Goal: Task Accomplishment & Management: Use online tool/utility

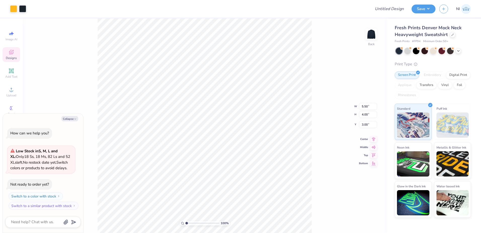
type textarea "x"
type input "3.00581987268404"
type textarea "x"
type input "3.00581987268404"
type textarea "x"
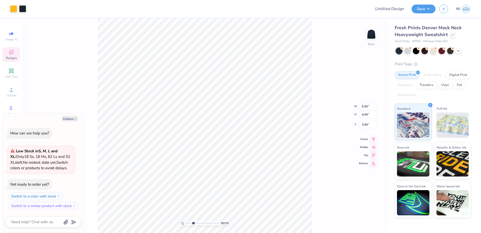
type input "3.00581987268404"
type textarea "x"
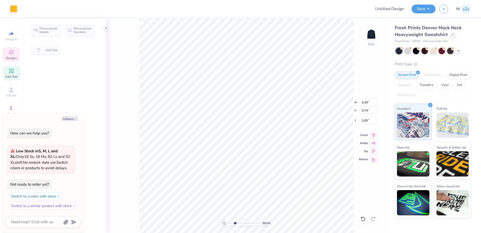
type input "3.00581987268404"
type textarea "x"
type input "4.29"
type input "0.74"
type textarea "x"
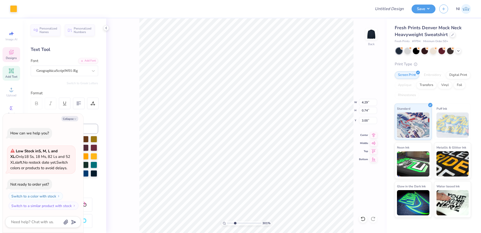
type input "3.00581987268404"
type textarea "x"
type input "3.00581987268404"
type textarea "x"
type input "3.00581987268404"
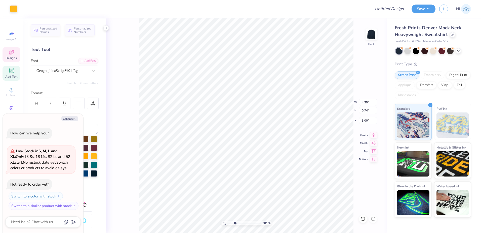
type textarea "x"
type input "3.00581987268404"
click at [91, 71] on icon at bounding box center [93, 70] width 5 height 5
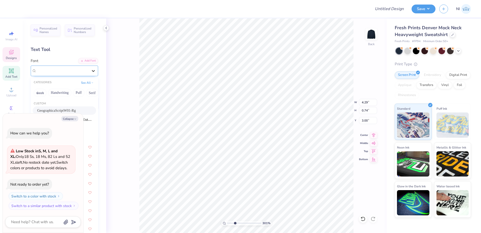
type textarea "x"
click at [74, 117] on button "Collapse" at bounding box center [69, 118] width 17 height 5
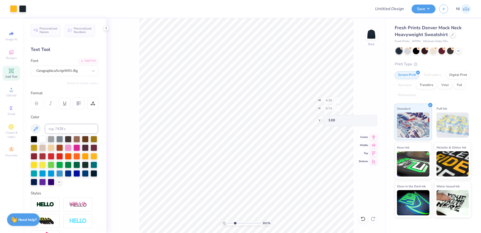
type input "3.00581987268404"
type textarea "x"
type input "3.00581987268404"
type input "3.58"
type input "3.00581987268404"
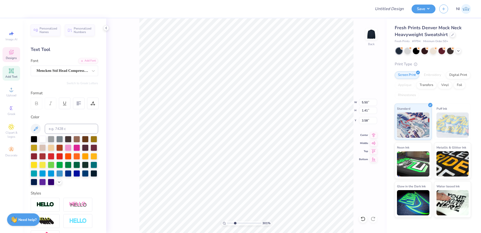
type input "1.94"
type input "2.12"
type input "4.83"
type input "3.00581987268404"
type input "5.50"
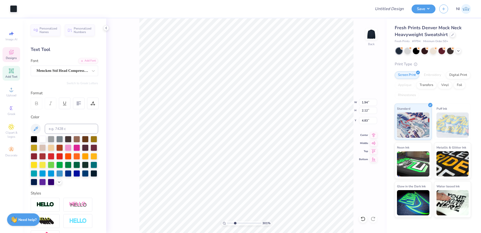
type input "1.41"
type input "3.58"
type input "3.00581987268404"
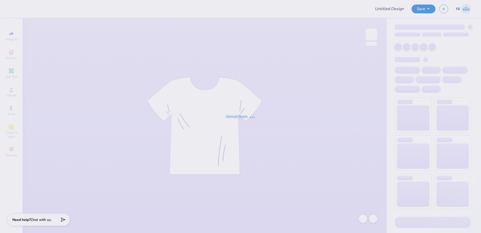
type input "Training: CF Training - Activities 5"
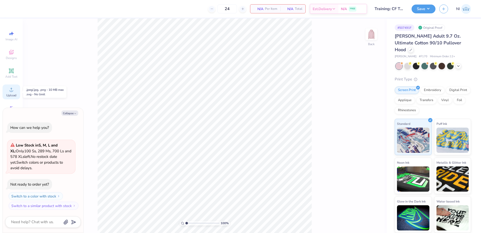
click at [8, 92] on div "Upload" at bounding box center [12, 91] width 18 height 15
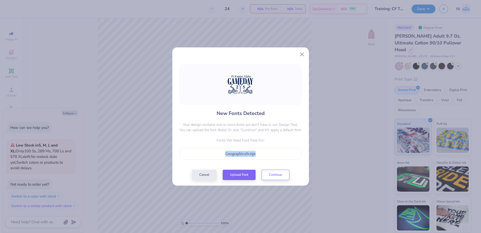
drag, startPoint x: 258, startPoint y: 154, endPoint x: 221, endPoint y: 156, distance: 36.5
click at [221, 156] on div "GeographicaScript" at bounding box center [240, 153] width 117 height 6
copy span "GeographicaScript"
click at [238, 177] on button "Upload Font" at bounding box center [239, 173] width 33 height 10
click at [103, 30] on div "New Fonts Detected Your design contains one or more fonts we don't have in our …" at bounding box center [240, 116] width 481 height 233
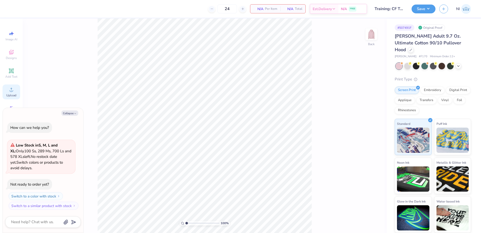
click at [9, 90] on icon at bounding box center [11, 89] width 6 height 6
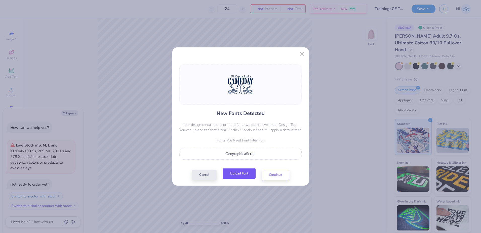
click at [243, 175] on button "Upload Font" at bounding box center [239, 173] width 33 height 10
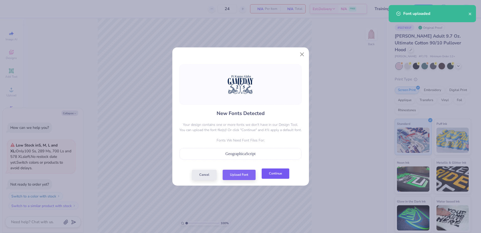
click at [278, 174] on button "Continue" at bounding box center [276, 173] width 28 height 10
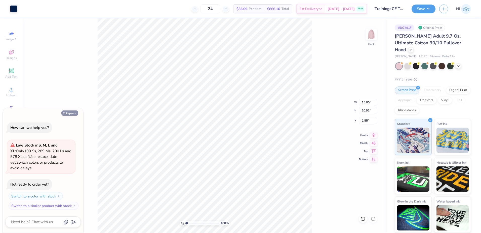
drag, startPoint x: 72, startPoint y: 114, endPoint x: 64, endPoint y: 112, distance: 7.8
click at [72, 113] on button "Collapse" at bounding box center [69, 112] width 17 height 5
type textarea "x"
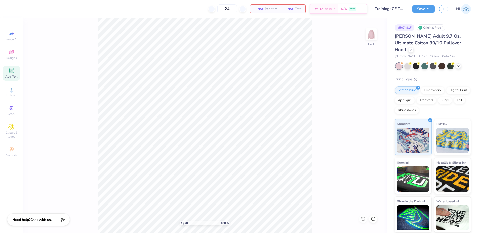
click at [11, 72] on icon at bounding box center [11, 70] width 5 height 5
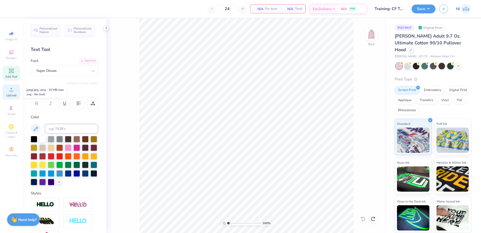
click at [14, 95] on span "Upload" at bounding box center [11, 95] width 10 height 4
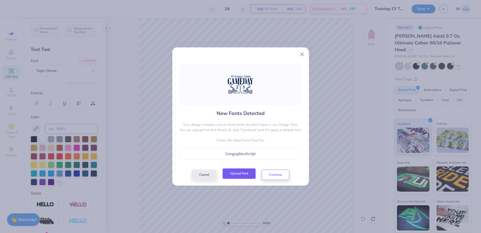
click at [241, 173] on button "Upload Font" at bounding box center [239, 173] width 33 height 10
click at [273, 177] on button "Continue" at bounding box center [276, 173] width 28 height 10
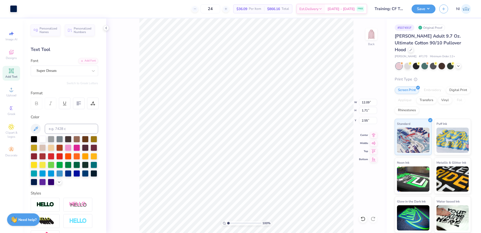
type input "2.49"
click at [75, 71] on div "Super Dream" at bounding box center [62, 71] width 53 height 8
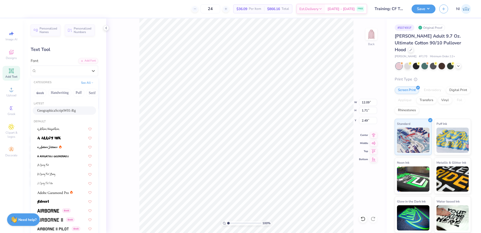
click at [62, 111] on span "GeographicaScriptW01-Rg" at bounding box center [56, 110] width 39 height 5
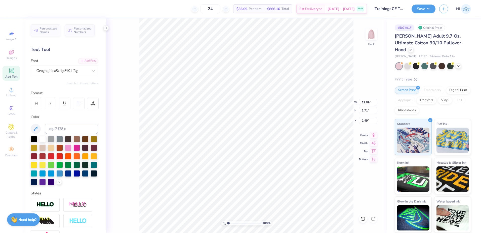
scroll to position [4, 2]
type input "2.64"
drag, startPoint x: 369, startPoint y: 104, endPoint x: 364, endPoint y: 104, distance: 5.0
click at [364, 104] on input "15.00" at bounding box center [368, 102] width 18 height 7
click at [369, 103] on input "15.00" at bounding box center [368, 102] width 18 height 7
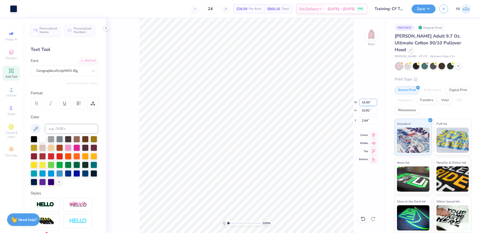
drag, startPoint x: 369, startPoint y: 103, endPoint x: 361, endPoint y: 103, distance: 8.6
click at [361, 103] on input "15.00" at bounding box center [368, 102] width 18 height 7
type input "11.00"
type input "7.93"
type input "4.08"
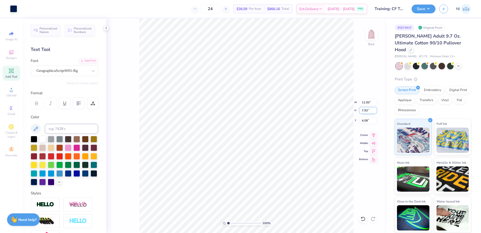
click at [368, 110] on input "7.93" at bounding box center [368, 110] width 18 height 7
type input "7"
type input "9.71"
type input "7.00"
type input "4.55"
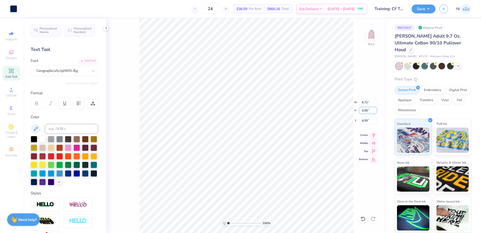
type input "3.00"
type input "4.16"
type input "6.55"
type input "7.00"
click at [367, 120] on input "4.55" at bounding box center [368, 120] width 18 height 7
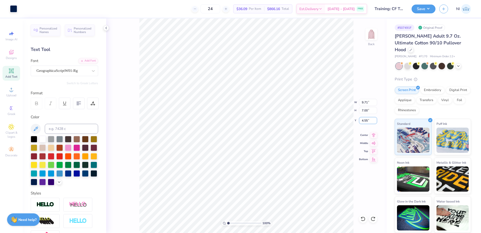
drag, startPoint x: 367, startPoint y: 121, endPoint x: 357, endPoint y: 123, distance: 10.8
click at [357, 123] on div "100 % Back W 9.71 9.71 " H 7.00 7.00 " Y 4.55 4.55 " Center Middle Top Bottom" at bounding box center [246, 125] width 281 height 214
click at [367, 124] on input "4.55" at bounding box center [368, 120] width 18 height 7
click at [364, 121] on input "4.55" at bounding box center [368, 120] width 18 height 7
click at [367, 121] on input "3.55" at bounding box center [368, 120] width 18 height 7
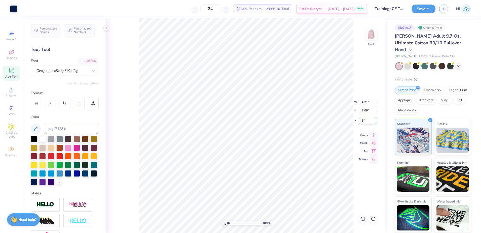
type input "3.00"
drag, startPoint x: 421, startPoint y: 9, endPoint x: 402, endPoint y: 7, distance: 18.8
click at [420, 9] on button "Save" at bounding box center [424, 9] width 24 height 9
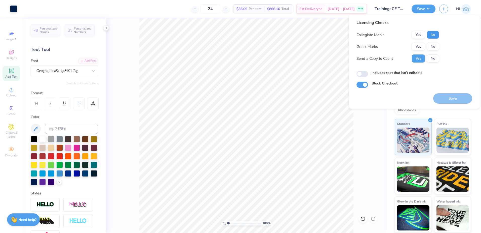
click at [435, 37] on button "No" at bounding box center [433, 35] width 12 height 8
click at [431, 48] on button "No" at bounding box center [433, 47] width 12 height 8
click at [435, 59] on button "No" at bounding box center [433, 58] width 12 height 8
click at [448, 97] on button "Save" at bounding box center [452, 98] width 39 height 10
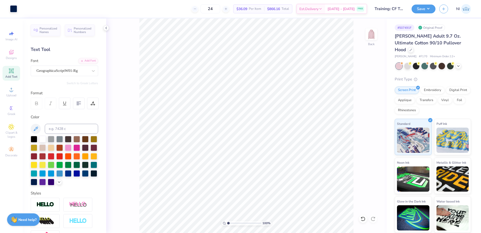
click at [135, 84] on div "100 % Back" at bounding box center [246, 125] width 281 height 214
click at [9, 92] on icon at bounding box center [11, 89] width 6 height 6
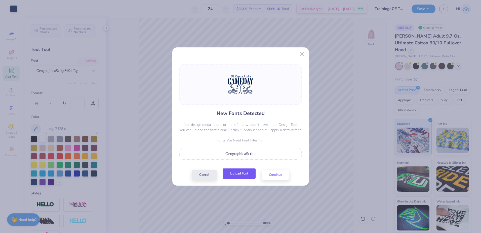
click at [239, 174] on button "Upload Font" at bounding box center [239, 173] width 33 height 10
click at [273, 175] on button "Continue" at bounding box center [276, 173] width 28 height 10
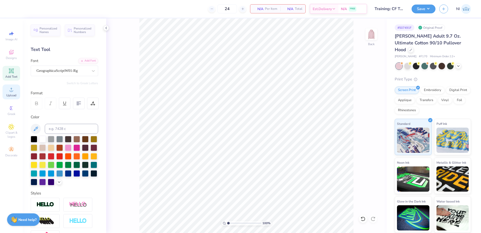
click at [11, 94] on span "Upload" at bounding box center [11, 95] width 10 height 4
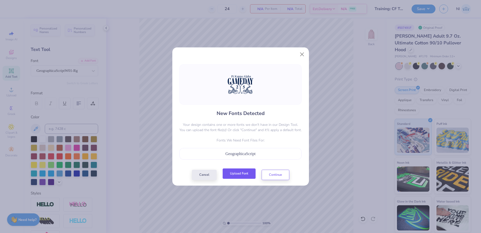
click at [242, 172] on button "Upload Font" at bounding box center [239, 173] width 33 height 10
click at [273, 174] on button "Continue" at bounding box center [276, 173] width 28 height 10
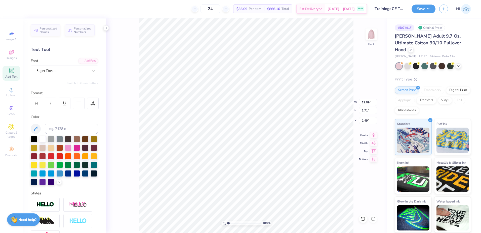
scroll to position [4, 1]
click at [52, 69] on div "Super Dream" at bounding box center [62, 71] width 53 height 8
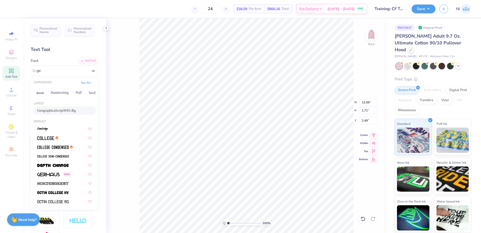
click at [67, 111] on span "GeographicaScriptW01-Rg" at bounding box center [56, 110] width 39 height 5
type input "ge"
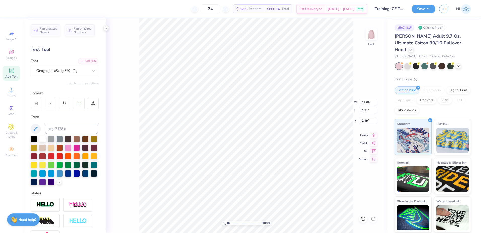
scroll to position [4, 2]
type input "2.64"
drag, startPoint x: 372, startPoint y: 102, endPoint x: 361, endPoint y: 99, distance: 11.2
click at [361, 99] on input "15.00" at bounding box center [368, 102] width 18 height 7
type input "11.00"
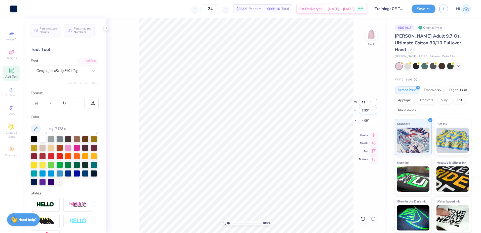
type input "7.93"
click at [364, 120] on input "4.08" at bounding box center [368, 120] width 18 height 7
type input "3.00"
click at [432, 7] on button "Save" at bounding box center [424, 8] width 24 height 9
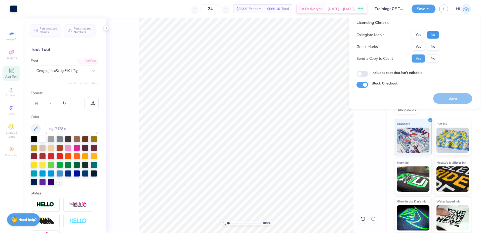
drag, startPoint x: 435, startPoint y: 35, endPoint x: 433, endPoint y: 42, distance: 6.8
click at [435, 36] on button "No" at bounding box center [433, 35] width 12 height 8
drag, startPoint x: 433, startPoint y: 42, endPoint x: 433, endPoint y: 53, distance: 11.1
click at [432, 49] on button "No" at bounding box center [433, 47] width 12 height 8
drag, startPoint x: 433, startPoint y: 58, endPoint x: 437, endPoint y: 63, distance: 6.4
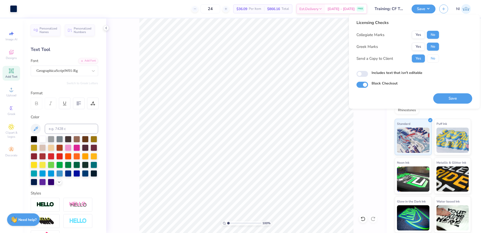
click at [434, 58] on button "No" at bounding box center [433, 58] width 12 height 8
click at [452, 96] on button "Save" at bounding box center [452, 98] width 39 height 10
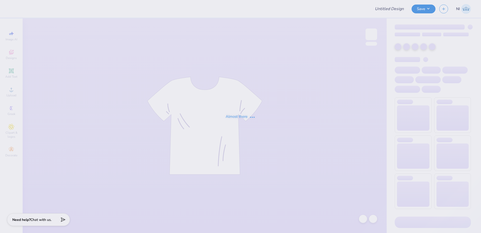
type input "Training: CF Training - Activities 5"
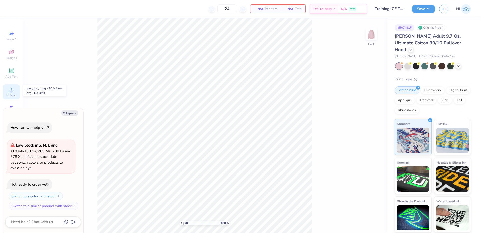
click at [14, 91] on icon at bounding box center [11, 89] width 6 height 6
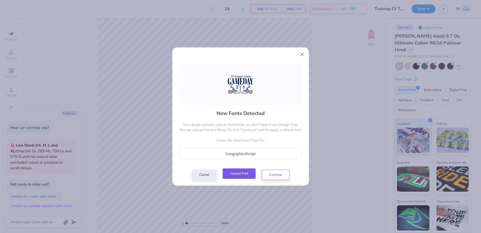
click at [244, 174] on button "Upload Font" at bounding box center [239, 173] width 33 height 10
click at [279, 176] on button "Continue" at bounding box center [276, 173] width 28 height 10
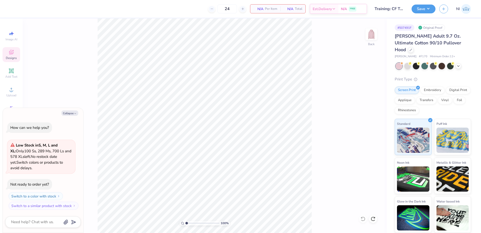
click at [11, 54] on icon at bounding box center [11, 52] width 5 height 5
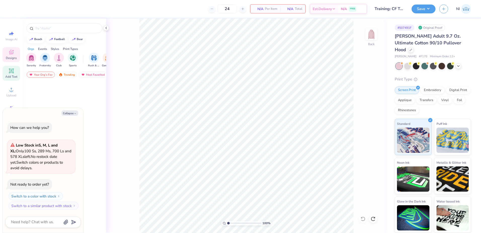
click at [13, 73] on icon at bounding box center [11, 71] width 6 height 6
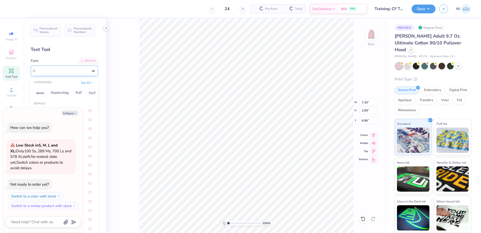
click at [92, 69] on icon at bounding box center [93, 70] width 5 height 5
click at [72, 114] on button "Collapse" at bounding box center [69, 112] width 17 height 5
type textarea "x"
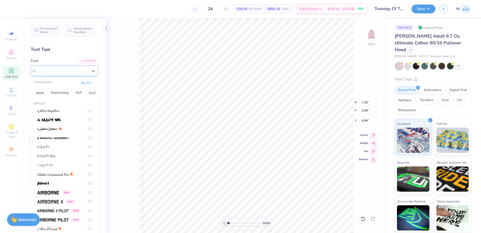
click at [63, 71] on div "Super Dream" at bounding box center [62, 71] width 53 height 8
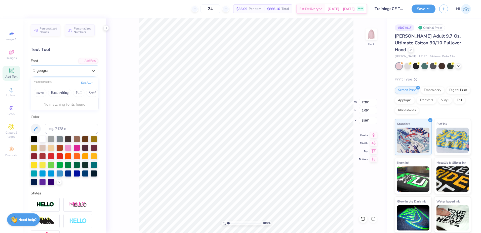
type input "geogr"
click at [87, 83] on button "See All" at bounding box center [88, 82] width 16 height 5
click at [76, 73] on div "Super Dream" at bounding box center [62, 71] width 53 height 8
click at [69, 71] on div "Super Dream" at bounding box center [62, 71] width 52 height 6
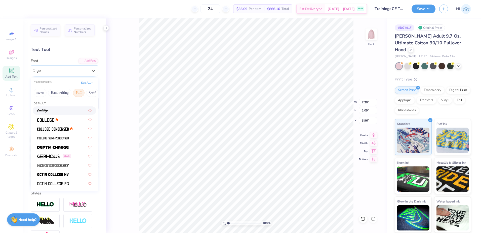
type input "g"
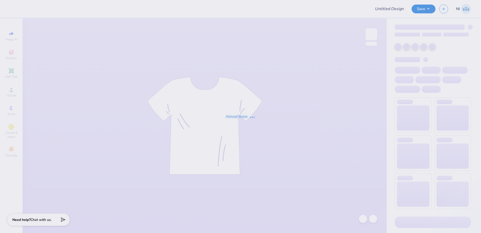
type input "Training: CF Training - Activities 5"
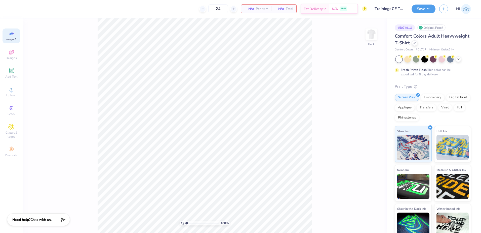
click at [13, 36] on icon at bounding box center [11, 33] width 6 height 6
select select "4"
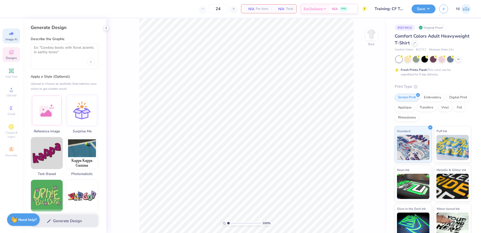
click at [11, 54] on icon at bounding box center [11, 52] width 4 height 3
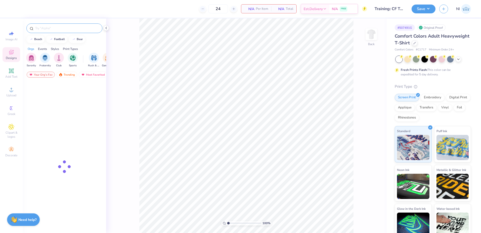
click at [52, 29] on input "text" at bounding box center [67, 28] width 64 height 5
paste input "Colorful Psyched"
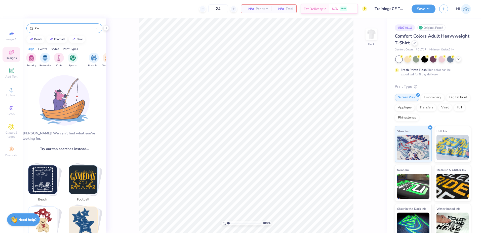
type input "C"
type input "p"
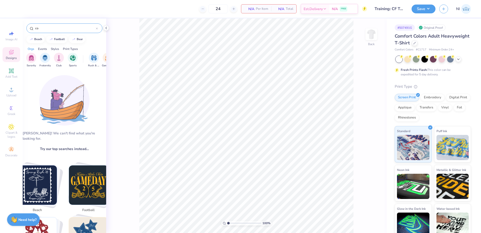
type input "c"
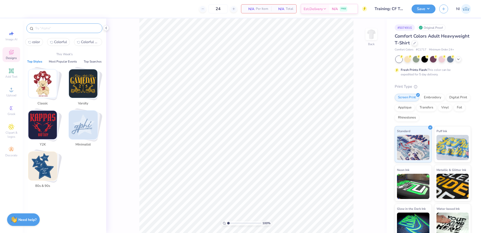
click at [65, 31] on div at bounding box center [64, 28] width 76 height 10
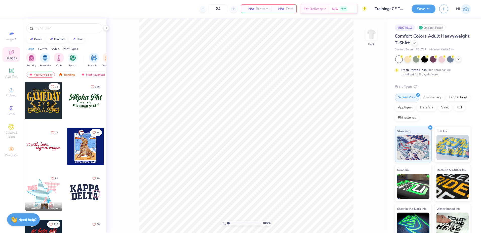
click at [15, 53] on div "Designs" at bounding box center [12, 54] width 18 height 15
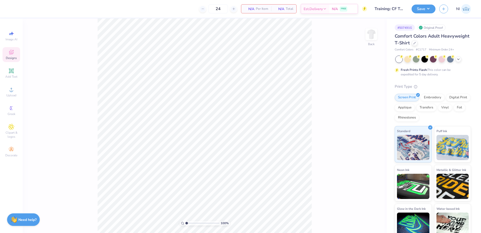
click at [15, 53] on div "Designs" at bounding box center [12, 54] width 18 height 15
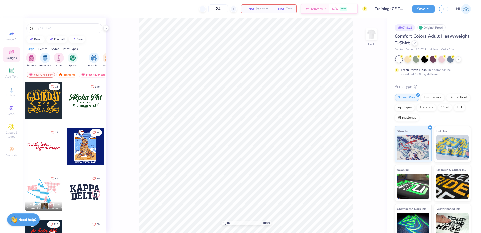
click at [58, 47] on div "Styles" at bounding box center [55, 49] width 8 height 5
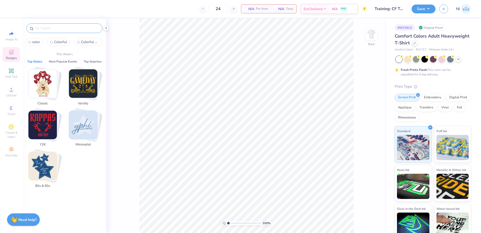
click at [62, 27] on input "text" at bounding box center [67, 28] width 64 height 5
click at [33, 44] on span "color" at bounding box center [36, 42] width 8 height 5
type input "color"
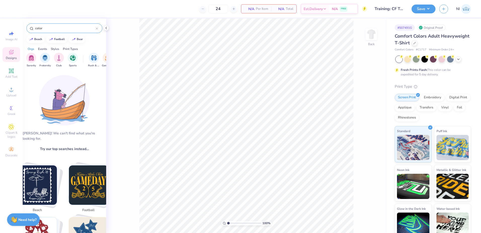
click at [33, 48] on div "Orgs" at bounding box center [31, 49] width 7 height 5
click at [56, 29] on input "color" at bounding box center [65, 28] width 61 height 5
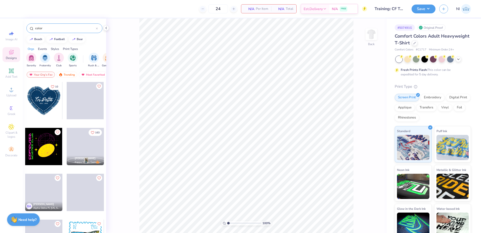
click at [97, 29] on icon at bounding box center [97, 28] width 2 height 2
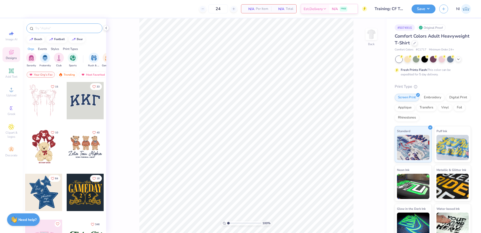
click at [30, 48] on div "Orgs" at bounding box center [31, 49] width 7 height 5
click at [51, 28] on input "text" at bounding box center [67, 28] width 64 height 5
type input "["
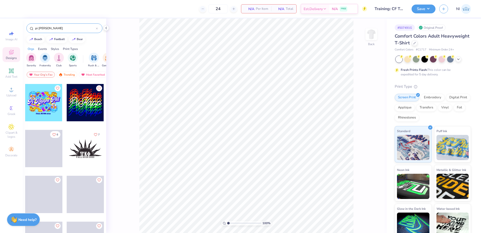
scroll to position [1648, 0]
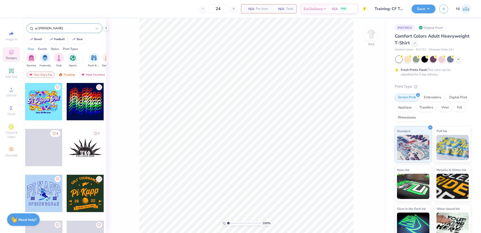
type input "pi kapp"
click at [75, 105] on div at bounding box center [85, 101] width 37 height 37
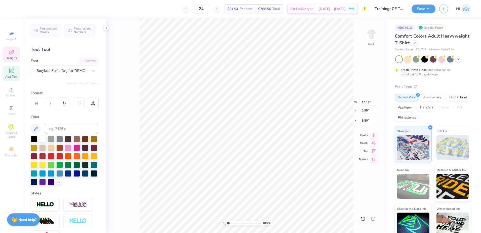
scroll to position [4, 1]
type input "1.35006143669128"
type textarea "A"
type input "1.35006143669128"
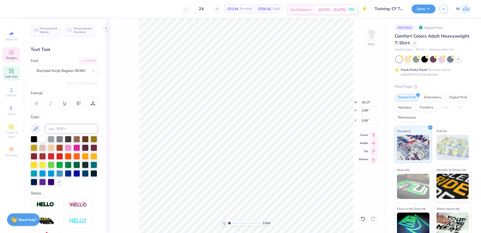
type textarea "Al"
type input "1.35006143669128"
type textarea "Alp"
type input "1.35006143669128"
type textarea "Alph"
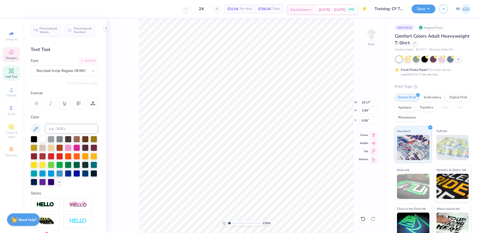
type input "1.35006143669128"
type textarea "Alpha"
type input "1.35006143669128"
type textarea "Alpha"
type input "1.35006143669128"
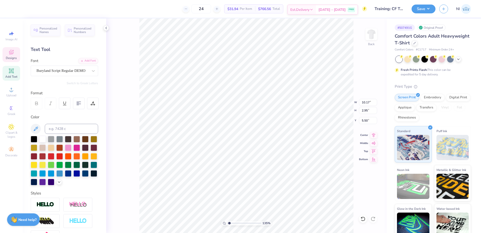
type textarea "Alpha G"
type input "1.35006143669128"
type textarea "Alpha Ga"
type input "1.35006143669128"
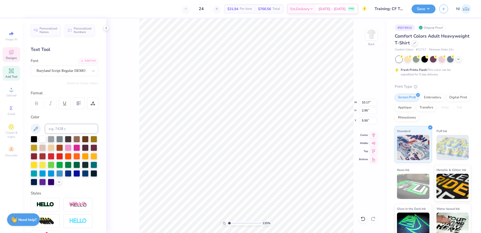
type textarea "Alpha Gam"
type input "1.35006143669128"
type input "4.53"
type input "1.35006143669128"
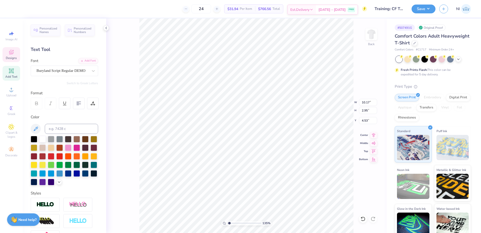
type textarea "A"
type input "1.35006143669128"
type textarea "Al"
type input "1.35006143669128"
type textarea "Alp"
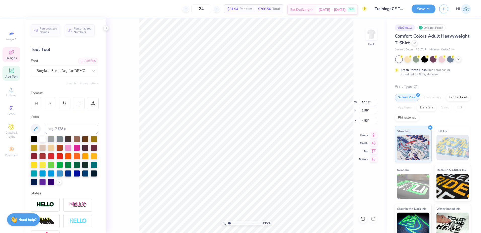
type input "1.35006143669128"
type textarea "Alpha"
type input "1.35006143669128"
type textarea "Alpha"
type input "1.35006143669128"
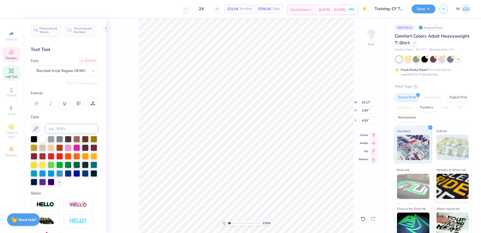
type textarea "Alpha G"
type input "1.35006143669128"
type textarea "Alpha Ga"
type input "1.35006143669128"
type textarea "Alpha Gam"
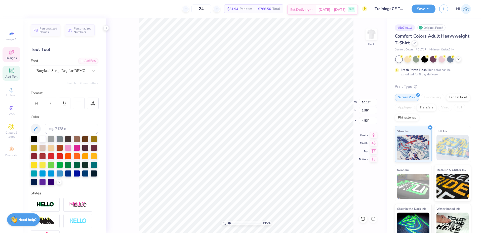
type input "1.35006143669128"
type textarea "Alpha Gam"
type input "1.35006143669128"
type textarea "Alpha Gam"
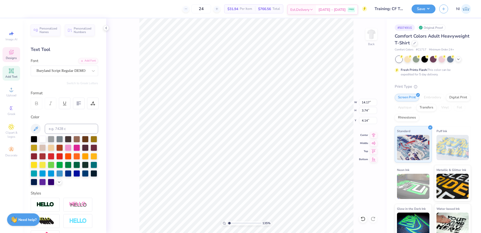
scroll to position [4, 2]
type input "1.35006143669128"
type input "14.17"
type input "3.74"
type input "4.14"
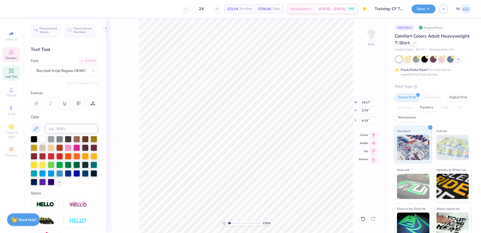
type input "1.35006143669128"
type input "4.08"
type input "1.35006143669128"
type input "4.14"
type input "1.35006143669128"
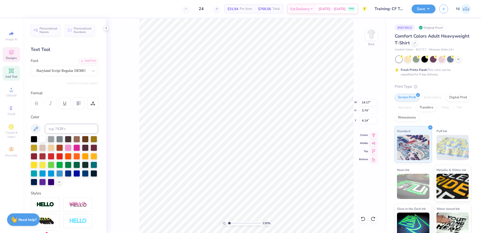
type input "10.17"
type input "2.95"
type input "3.00"
type input "1.35006143669128"
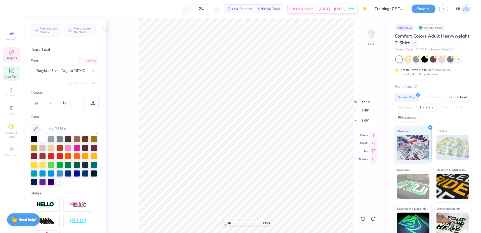
type textarea "A"
type input "1.35006143669128"
type textarea "Al"
type input "1.35006143669128"
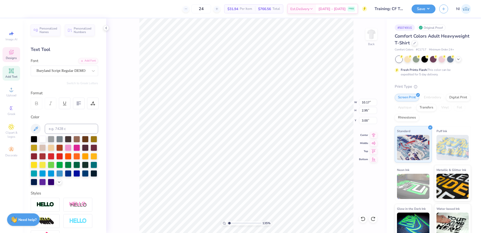
type textarea "Alp"
type input "1.35006143669128"
type textarea "Alpha"
type input "1.35006143669128"
type textarea "Alpha"
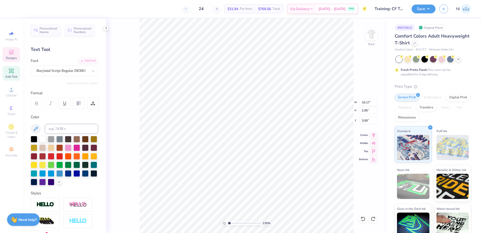
type input "1.35006143669128"
type textarea "Alpha G"
type input "1.35006143669128"
type textarea "Alpha Ga"
type input "1.35006143669128"
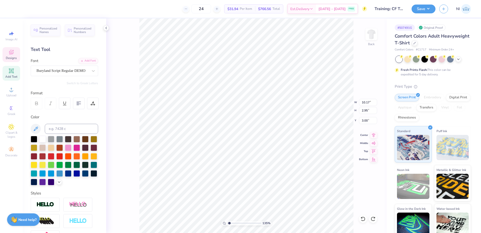
type textarea "Alpha Gam"
type input "1.35006143669128"
type textarea "Alpha Gam"
type input "1.35006143669128"
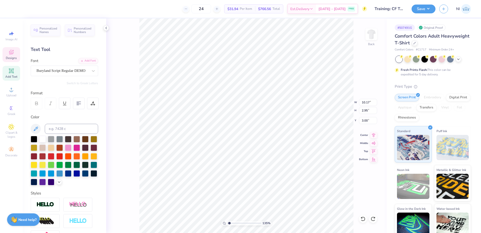
type textarea "Alpha Gam"
type input "1.35006143669128"
type textarea "A"
type input "1.35006143669128"
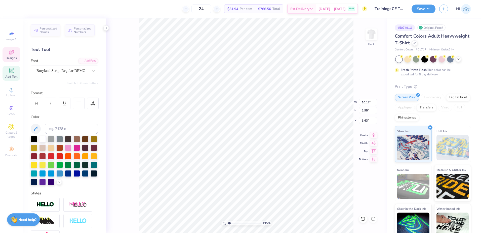
type textarea "Al"
type input "1.35006143669128"
type textarea "Alp"
type input "1.35006143669128"
type textarea "Alph"
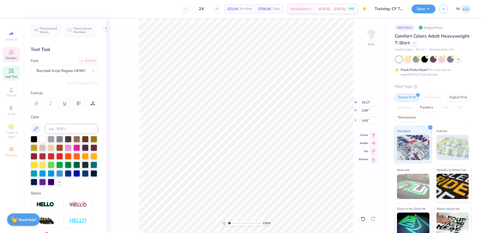
type input "1.35006143669128"
type textarea "Alpha"
type input "1.35006143669128"
type textarea "Alpha H"
type input "1.35006143669128"
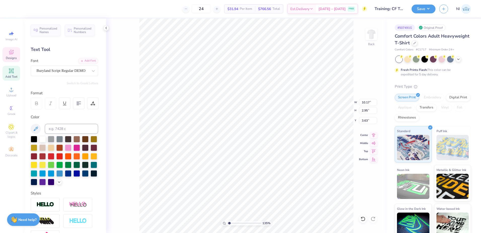
type textarea "Alpha HG"
type input "1.35006143669128"
type textarea "Alpha H"
type input "1.35006143669128"
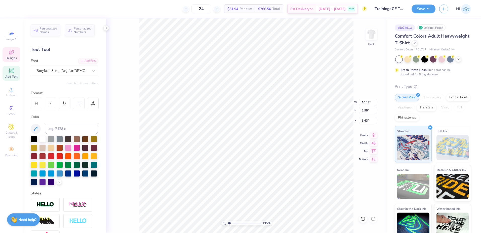
type textarea "Alpha"
type input "1.35006143669128"
type textarea "Alpha G"
type input "1.35006143669128"
type textarea "Alpha Ga"
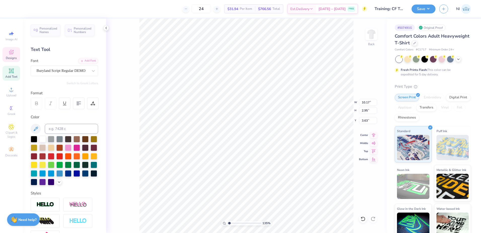
type input "1.35006143669128"
type textarea "Alpha Gam"
type input "1.35006143669128"
type textarea "Alpha Gam"
type input "1.35006143669128"
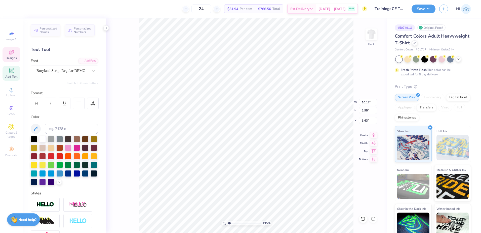
type textarea "Alpha Gam"
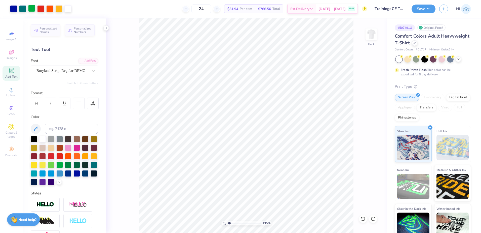
click at [29, 7] on div at bounding box center [31, 8] width 7 height 7
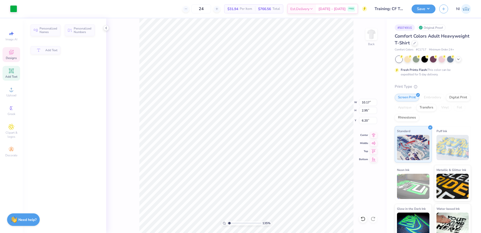
type input "1.35006143669128"
type input "6.18"
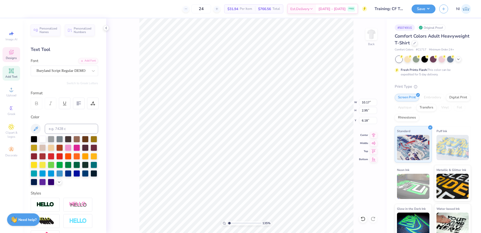
type input "1.35006143669128"
type input "14.17"
type input "3.74"
type input "5.10"
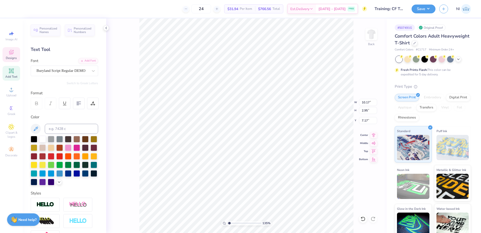
type input "1.35006143669128"
type input "6.18"
type input "1.35006143669128"
type textarea "A"
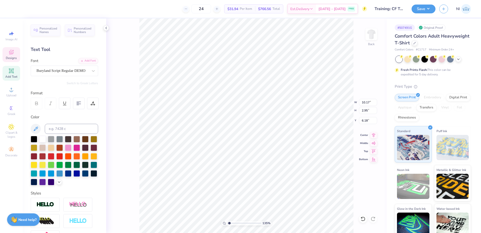
type input "1.35006143669128"
type textarea "Al"
type input "1.35006143669128"
type textarea "Alp"
type input "1.35006143669128"
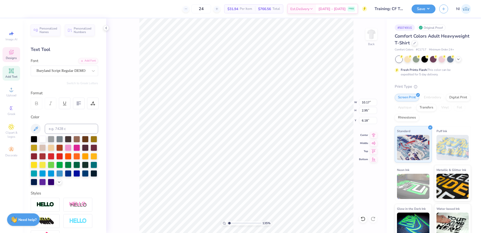
type textarea "Alph"
type input "1.35006143669128"
type textarea "Alpha"
type input "1.35006143669128"
type textarea "Alpha G"
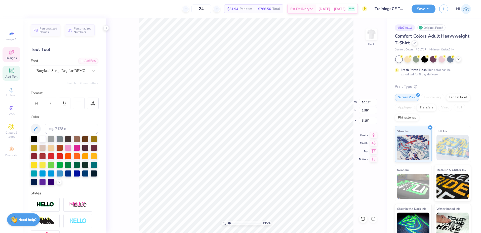
type input "1.35006143669128"
type textarea "Alpha Ga"
type input "1.35006143669128"
type textarea "Alpha Gam"
type input "1.35006143669128"
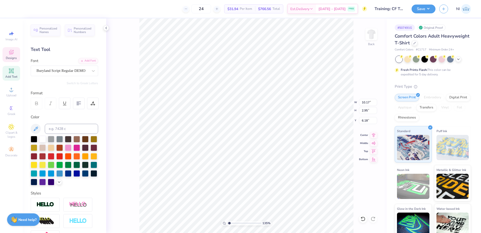
type textarea "Alpha Gam"
type input "1.35006143669128"
type textarea "Alpha Gam"
type input "1.35006143669128"
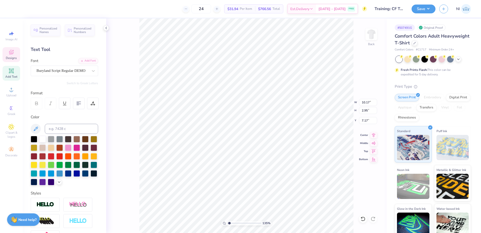
type textarea "A"
type input "1.35006143669128"
type textarea "Alp"
type input "1.35006143669128"
type textarea "Alph"
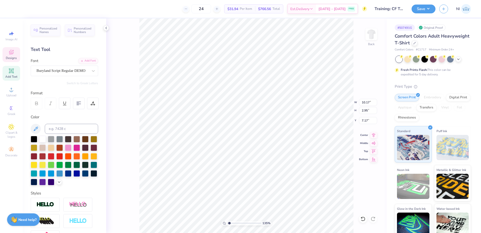
type input "1.35006143669128"
type textarea "Alpha"
type input "1.35006143669128"
type textarea "Alpha G"
type input "1.35006143669128"
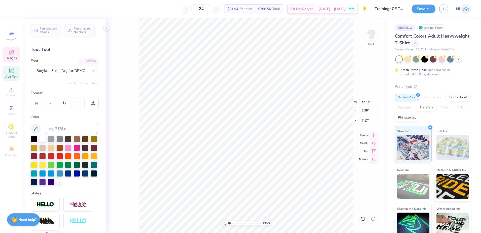
type textarea "Alpha Gam"
type input "1.35006143669128"
type textarea "Alpha Gam"
type input "1.35006143669128"
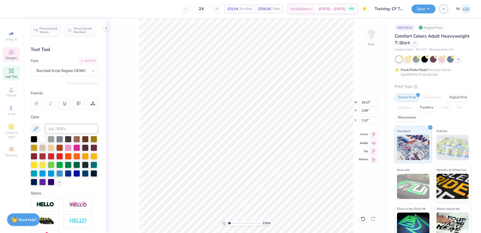
type textarea "Alpha Gam"
click at [361, 136] on span "Center" at bounding box center [363, 134] width 9 height 4
type input "1.35006143669128"
type input "8.04"
type input "1.35006143669128"
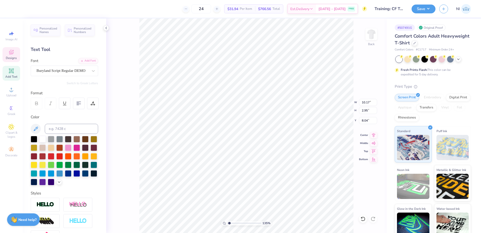
type input "14.17"
type input "8.39"
type input "2.61"
type input "1.35006143669128"
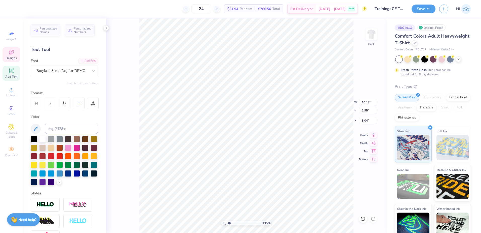
type textarea "Alp"
type input "1.35006143669128"
type textarea "Alph"
type input "1.35006143669128"
type textarea "Alpha"
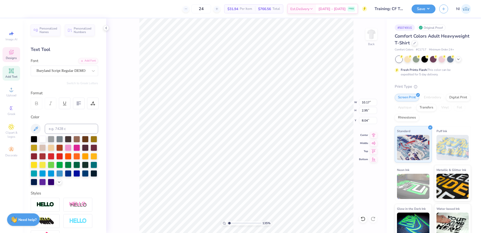
type input "1.35006143669128"
type textarea "Alpha"
type input "1.35006143669128"
type textarea "Alpha G"
type input "1.35006143669128"
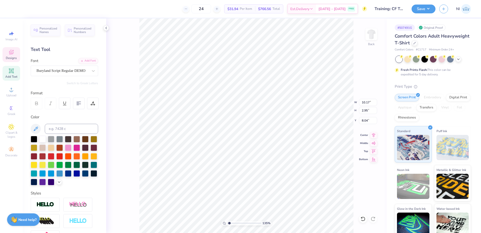
type textarea "Alpha Ga"
type input "1.35006143669128"
type textarea "Alpha Gam"
click at [372, 135] on icon at bounding box center [373, 134] width 7 height 6
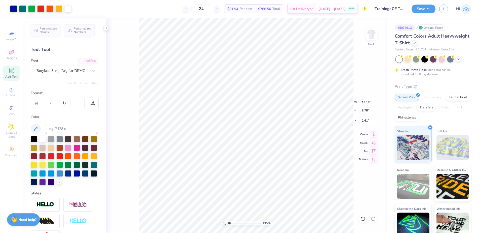
click at [376, 134] on icon at bounding box center [373, 134] width 7 height 6
click at [375, 134] on icon at bounding box center [373, 134] width 7 height 6
drag, startPoint x: 374, startPoint y: 134, endPoint x: 367, endPoint y: 134, distance: 7.0
click at [374, 134] on icon at bounding box center [373, 134] width 7 height 6
drag, startPoint x: 367, startPoint y: 134, endPoint x: 373, endPoint y: 143, distance: 10.8
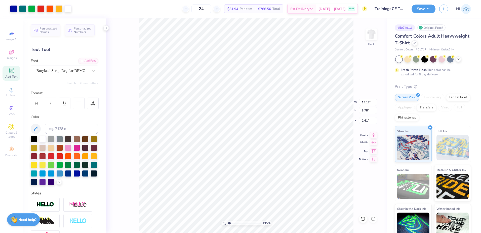
click at [374, 142] on icon at bounding box center [374, 142] width 4 height 3
click at [373, 143] on icon at bounding box center [373, 142] width 7 height 6
type input "1.35006143669128"
type input "8.11"
drag, startPoint x: 368, startPoint y: 120, endPoint x: 358, endPoint y: 121, distance: 9.8
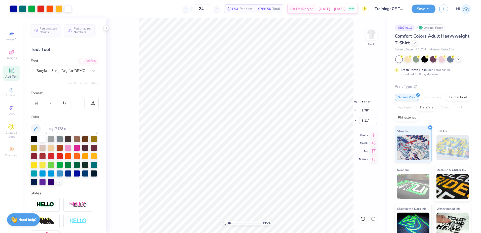
click at [358, 121] on div "135 % Back W 14.17 14.17 " H 8.78 8.78 " Y 8.11 8.11 " Center Middle Top Bottom" at bounding box center [246, 125] width 281 height 214
type input "1.35006143669128"
click at [364, 121] on input "8.11" at bounding box center [368, 120] width 18 height 7
type input "1"
type input "3"
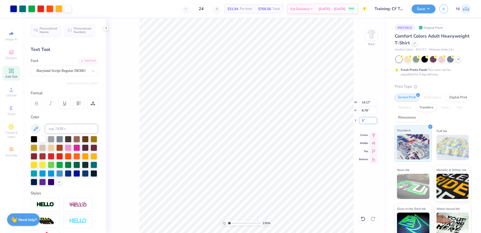
type input "1.35006143669128"
type input "3.00"
click at [365, 103] on input "14.17" at bounding box center [368, 102] width 18 height 7
type input "11.17"
type input "1.35006143669128"
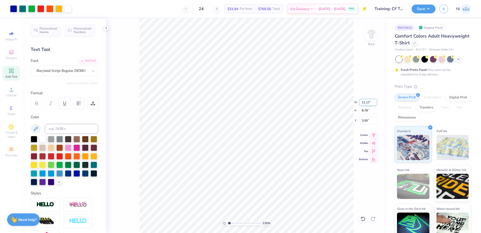
type input "6.92"
type input "3.93"
type input "12"
type input "1.35006143669128"
type input "12.00"
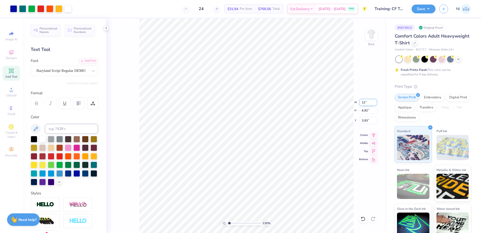
type input "7.43"
type input "3.67"
type input "13.00"
type input "1.35006143669128"
type input "8.05"
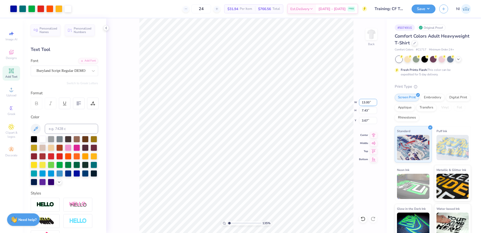
type input "3.36"
type input "1.35006143669128"
type textarea "Al"
type input "1.35006143669128"
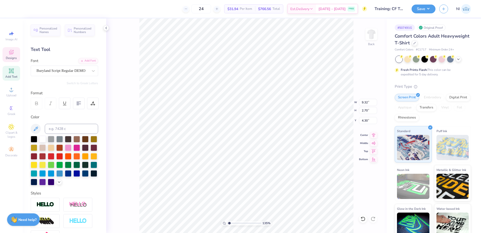
type textarea "Alp"
type input "1.35006143669128"
type textarea "Alph"
type input "1.35006143669128"
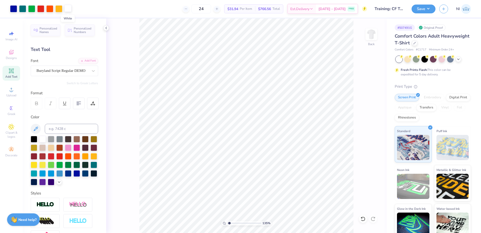
click at [70, 8] on div at bounding box center [67, 8] width 7 height 7
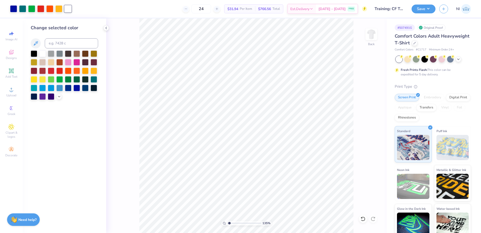
click at [62, 94] on div at bounding box center [64, 74] width 67 height 49
click at [60, 96] on icon at bounding box center [59, 96] width 4 height 4
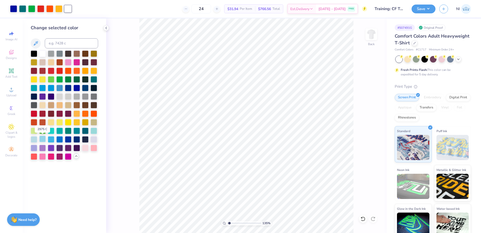
click at [42, 138] on div at bounding box center [42, 138] width 7 height 7
click at [60, 8] on div at bounding box center [58, 8] width 7 height 7
click at [48, 137] on div at bounding box center [51, 138] width 7 height 7
click at [50, 10] on div at bounding box center [49, 8] width 7 height 7
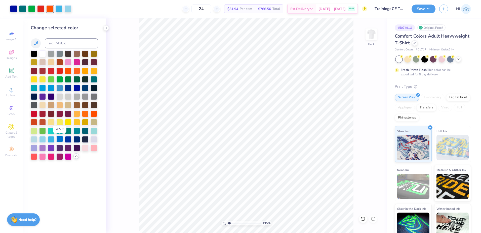
click at [61, 137] on div at bounding box center [59, 138] width 7 height 7
drag, startPoint x: 43, startPoint y: 9, endPoint x: 43, endPoint y: 13, distance: 3.5
click at [43, 9] on div at bounding box center [40, 8] width 7 height 7
click at [68, 138] on div at bounding box center [68, 138] width 7 height 7
click at [31, 8] on div at bounding box center [31, 8] width 7 height 7
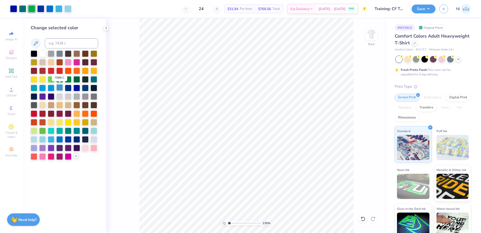
click at [60, 87] on div at bounding box center [59, 87] width 7 height 7
click at [24, 9] on div at bounding box center [22, 8] width 7 height 7
click at [50, 87] on div at bounding box center [51, 87] width 7 height 7
click at [11, 8] on div at bounding box center [13, 8] width 7 height 7
click at [78, 88] on div at bounding box center [76, 87] width 7 height 7
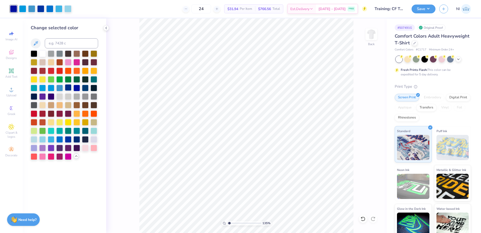
click at [72, 86] on div at bounding box center [64, 104] width 67 height 109
click at [69, 87] on div at bounding box center [68, 87] width 7 height 7
click at [133, 87] on div "135 % Back" at bounding box center [246, 125] width 281 height 214
click at [135, 131] on div "135 % Back" at bounding box center [246, 125] width 281 height 214
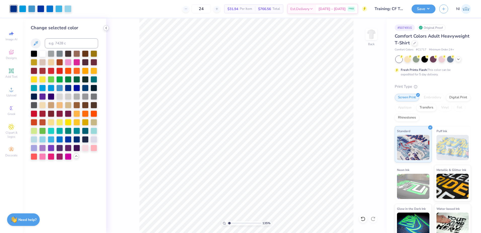
click at [106, 28] on icon at bounding box center [106, 28] width 4 height 4
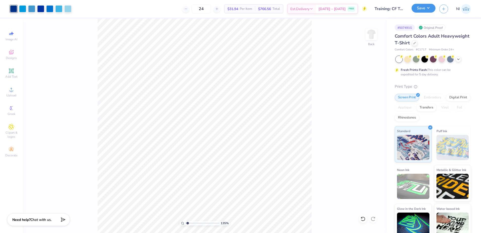
click at [429, 7] on button "Save" at bounding box center [424, 8] width 24 height 9
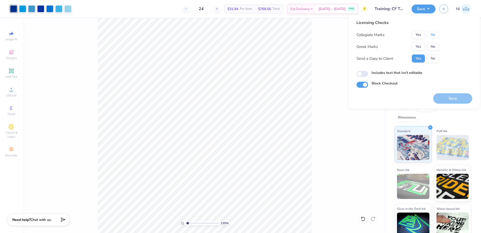
drag, startPoint x: 433, startPoint y: 35, endPoint x: 433, endPoint y: 42, distance: 7.0
click at [433, 35] on button "No" at bounding box center [433, 35] width 12 height 8
click at [436, 58] on button "No" at bounding box center [433, 58] width 12 height 8
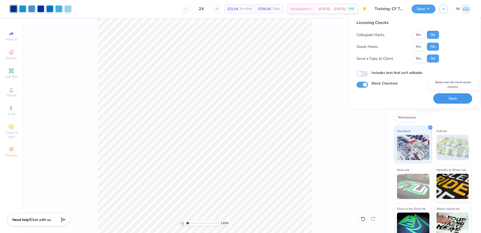
click at [451, 100] on button "Save" at bounding box center [452, 98] width 39 height 10
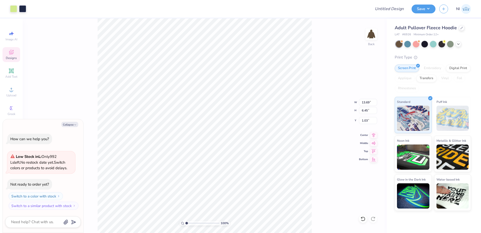
type textarea "x"
type input "13.58"
type input "4.84"
type input "1.84"
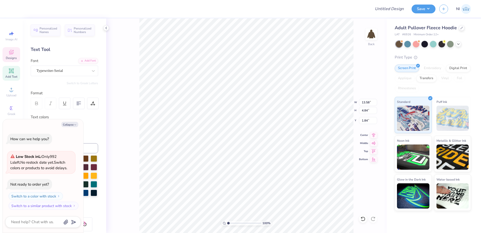
scroll to position [4, 1]
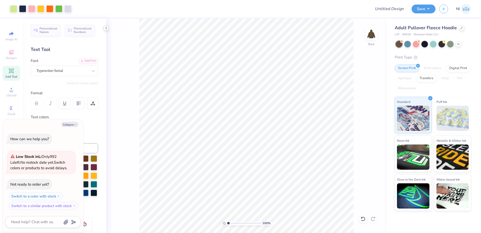
click at [106, 27] on icon at bounding box center [106, 28] width 4 height 4
type textarea "x"
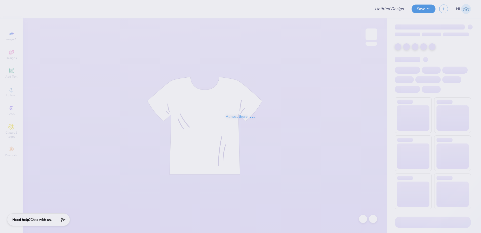
type input "Training: CF Training - Activities 5"
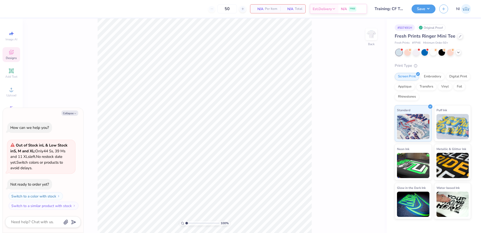
click at [14, 51] on icon at bounding box center [11, 52] width 6 height 6
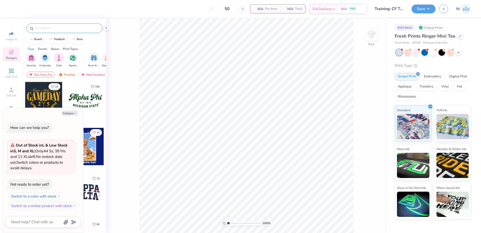
type textarea "x"
click at [65, 28] on input "text" at bounding box center [67, 28] width 64 height 5
type input "floral"
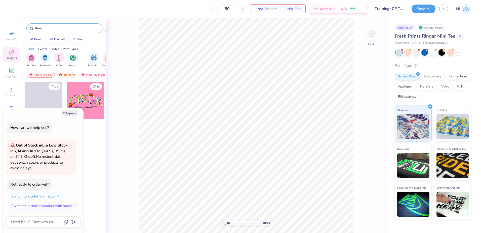
click at [87, 100] on div at bounding box center [85, 100] width 37 height 37
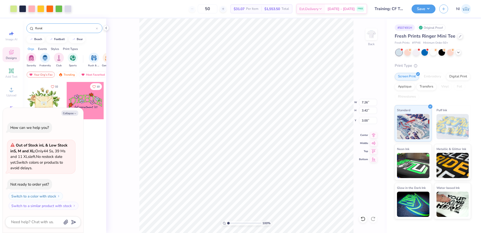
type textarea "x"
type input "7.20"
type input "2.57"
type input "3.43"
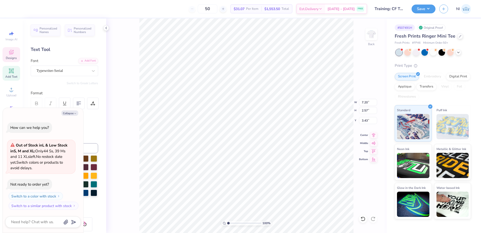
scroll to position [4, 1]
type textarea "x"
type textarea "P"
type textarea "x"
type textarea "Pi"
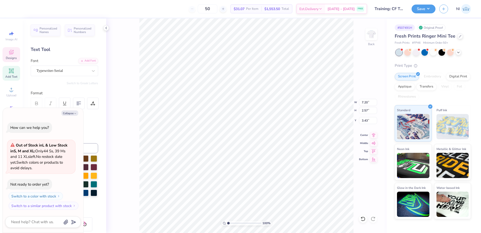
type textarea "x"
type textarea "Pi"
type textarea "x"
type textarea "Pi P"
type textarea "x"
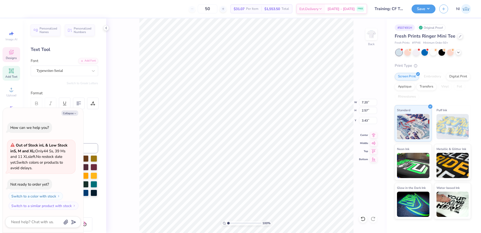
type textarea "Pi Ph"
type textarea "x"
type textarea "Pi Phi"
type textarea "x"
type input "4.99"
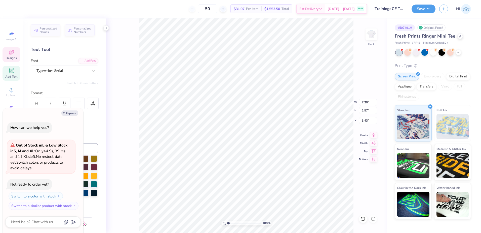
type input "0.60"
type input "5.82"
type textarea "x"
type textarea "B"
type textarea "x"
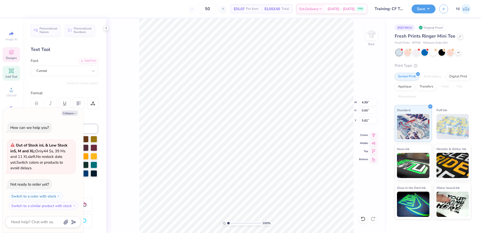
type textarea "Bi"
type textarea "x"
type textarea "Bid"
type textarea "x"
type textarea "Bid"
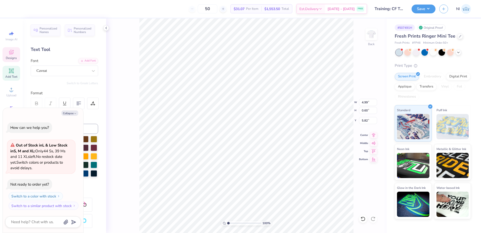
type textarea "x"
type textarea "Bid D"
type textarea "x"
type textarea "Bid Day"
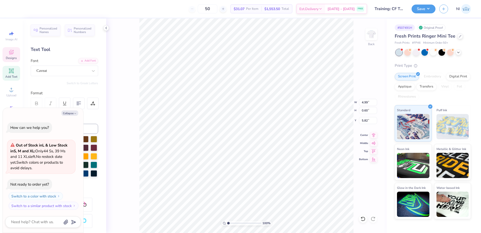
type textarea "x"
type textarea "Bid Day"
type textarea "x"
type textarea "Bid Day '"
type textarea "x"
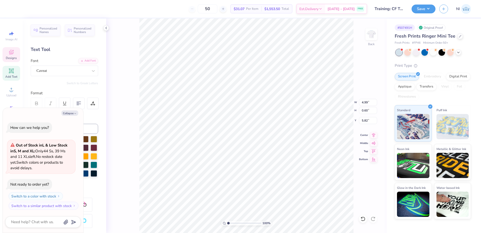
type textarea "Bid Day '2"
type textarea "x"
type textarea "Bid Day '25"
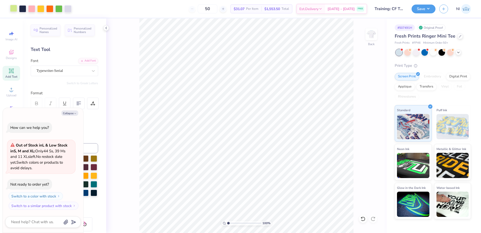
click at [14, 6] on div at bounding box center [13, 8] width 7 height 7
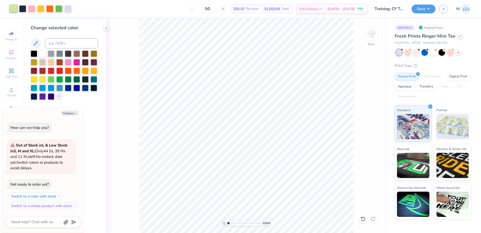
click at [58, 96] on icon at bounding box center [59, 96] width 4 height 4
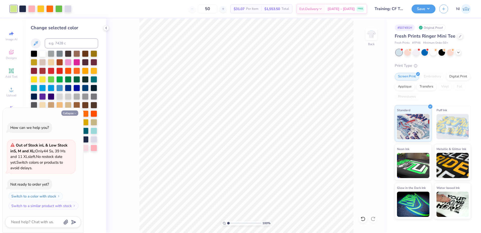
click at [71, 112] on button "Collapse" at bounding box center [69, 112] width 17 height 5
type textarea "x"
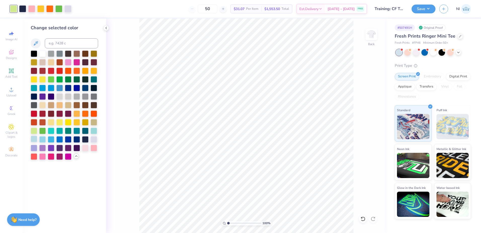
click at [36, 138] on div at bounding box center [34, 138] width 7 height 7
click at [96, 139] on div at bounding box center [94, 138] width 7 height 7
click at [33, 138] on div at bounding box center [34, 138] width 7 height 7
click at [35, 7] on div at bounding box center [31, 8] width 7 height 7
click at [44, 136] on div at bounding box center [42, 138] width 7 height 7
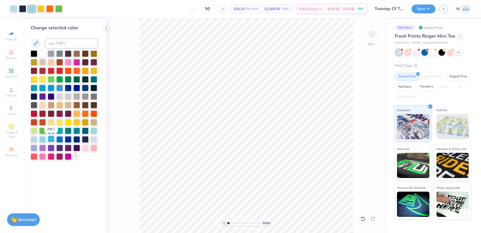
click at [51, 138] on div at bounding box center [51, 138] width 7 height 7
click at [62, 140] on div at bounding box center [59, 138] width 7 height 7
click at [50, 140] on div at bounding box center [51, 138] width 7 height 7
click at [41, 7] on div at bounding box center [40, 8] width 7 height 7
click at [77, 139] on div at bounding box center [76, 138] width 7 height 7
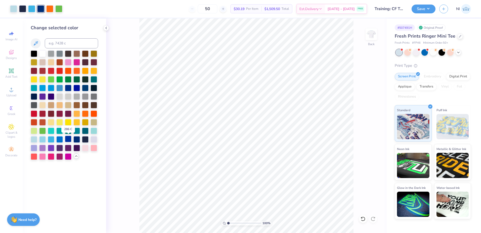
click at [68, 139] on div at bounding box center [68, 138] width 7 height 7
click at [93, 129] on div at bounding box center [94, 130] width 7 height 7
drag, startPoint x: 35, startPoint y: 87, endPoint x: 42, endPoint y: 88, distance: 7.4
click at [35, 86] on div at bounding box center [34, 88] width 7 height 7
click at [43, 88] on div at bounding box center [42, 87] width 7 height 7
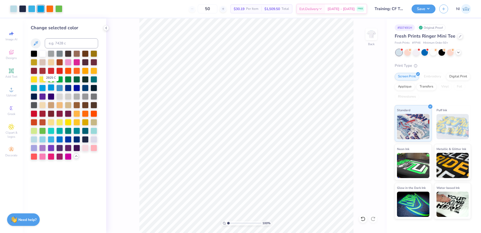
click at [54, 87] on div at bounding box center [51, 87] width 7 height 7
click at [69, 89] on div at bounding box center [68, 87] width 7 height 7
click at [60, 90] on div at bounding box center [59, 87] width 7 height 7
click at [68, 121] on div at bounding box center [68, 121] width 7 height 7
click at [11, 7] on div at bounding box center [13, 8] width 7 height 7
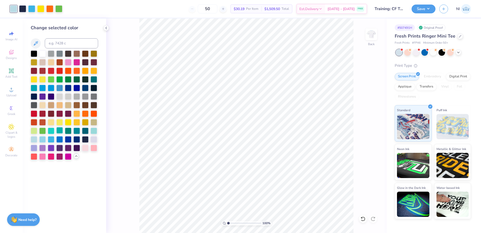
click at [61, 131] on div at bounding box center [59, 130] width 7 height 7
click at [99, 130] on div "Change selected color" at bounding box center [65, 125] width 84 height 214
click at [96, 130] on div at bounding box center [94, 130] width 7 height 7
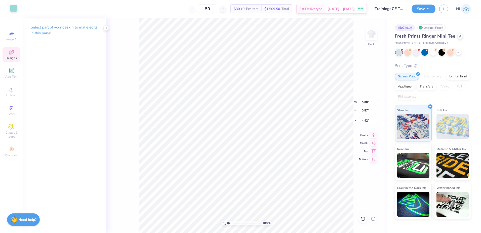
click at [16, 8] on div at bounding box center [13, 8] width 7 height 7
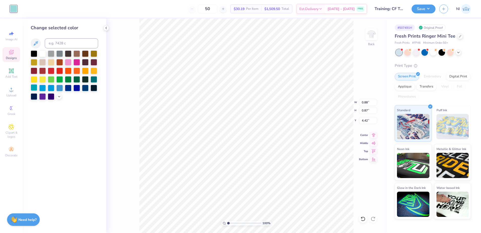
click at [35, 88] on div at bounding box center [34, 87] width 7 height 7
click at [61, 86] on div at bounding box center [59, 87] width 7 height 7
click at [69, 87] on div at bounding box center [68, 87] width 7 height 7
click at [58, 96] on icon at bounding box center [59, 96] width 4 height 4
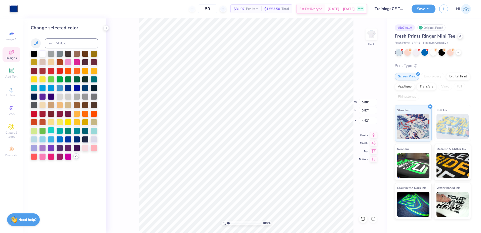
click at [53, 132] on div at bounding box center [51, 130] width 7 height 7
click at [68, 139] on div at bounding box center [68, 138] width 7 height 7
click at [44, 87] on div at bounding box center [42, 87] width 7 height 7
click at [45, 138] on div at bounding box center [42, 138] width 7 height 7
click at [52, 136] on div at bounding box center [51, 138] width 7 height 7
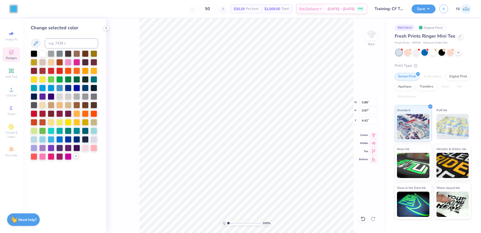
type input "0.95"
type input "0.96"
type input "3.00"
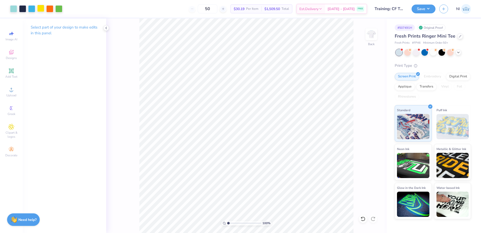
click at [42, 9] on div at bounding box center [40, 8] width 7 height 7
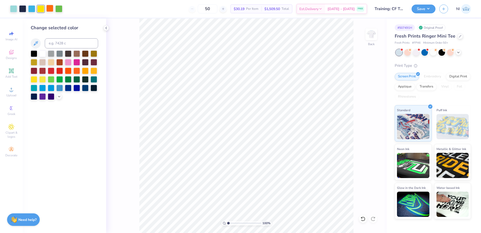
click at [52, 8] on div at bounding box center [49, 8] width 7 height 7
click at [60, 95] on icon at bounding box center [59, 96] width 4 height 4
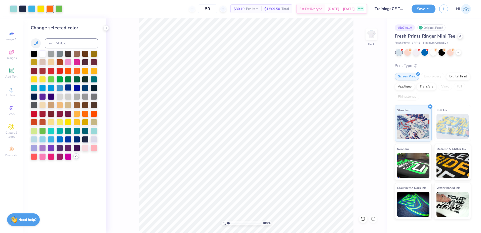
click at [68, 89] on div at bounding box center [68, 87] width 7 height 7
click at [61, 87] on div at bounding box center [59, 87] width 7 height 7
click at [35, 88] on div at bounding box center [34, 87] width 7 height 7
click at [93, 128] on div at bounding box center [94, 130] width 7 height 7
click at [58, 129] on div at bounding box center [59, 130] width 7 height 7
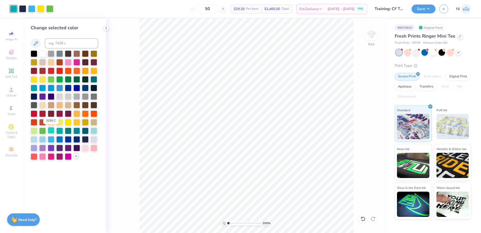
click at [52, 130] on div at bounding box center [51, 130] width 7 height 7
click at [51, 139] on div at bounding box center [51, 138] width 7 height 7
click at [49, 139] on div at bounding box center [51, 138] width 7 height 7
click at [46, 138] on div at bounding box center [42, 138] width 7 height 7
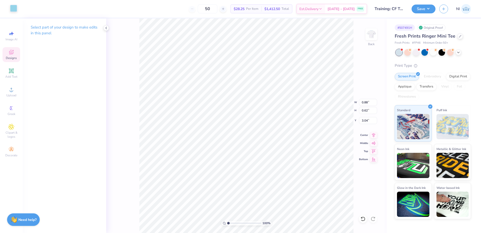
click at [15, 8] on div at bounding box center [13, 8] width 7 height 7
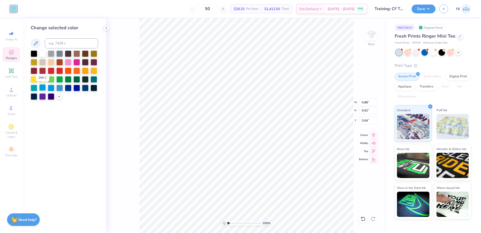
click at [42, 88] on div at bounding box center [42, 87] width 7 height 7
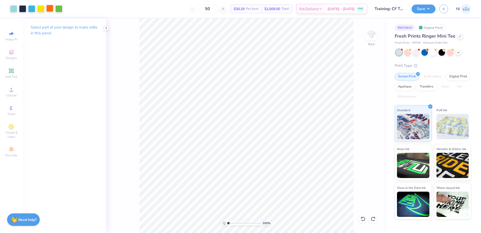
drag, startPoint x: 49, startPoint y: 6, endPoint x: 48, endPoint y: 13, distance: 7.1
click at [49, 6] on div at bounding box center [49, 8] width 7 height 7
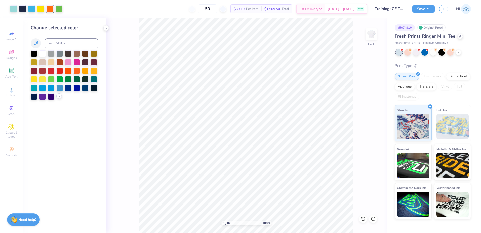
click at [60, 96] on icon at bounding box center [59, 96] width 4 height 4
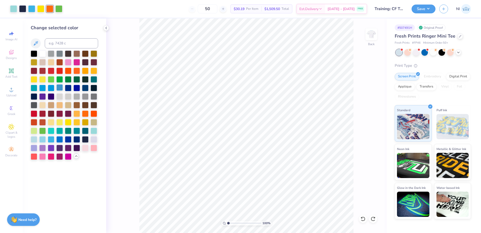
click at [60, 88] on div at bounding box center [59, 87] width 7 height 7
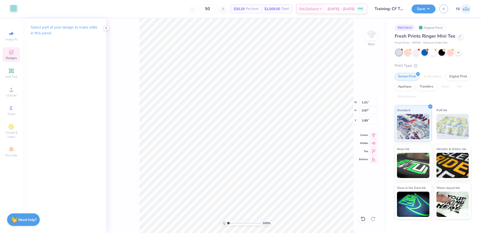
click at [14, 9] on div at bounding box center [13, 8] width 7 height 7
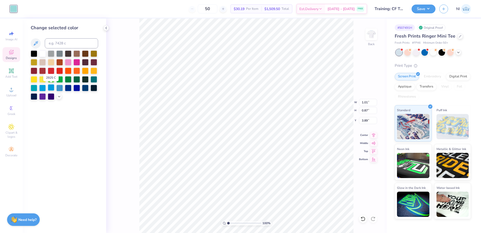
click at [50, 89] on div at bounding box center [51, 87] width 7 height 7
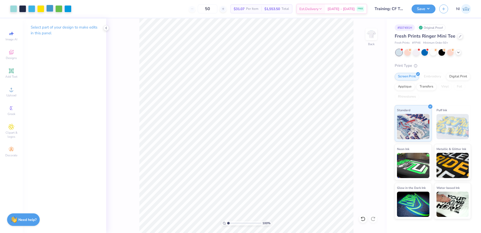
click at [49, 8] on div at bounding box center [49, 8] width 7 height 7
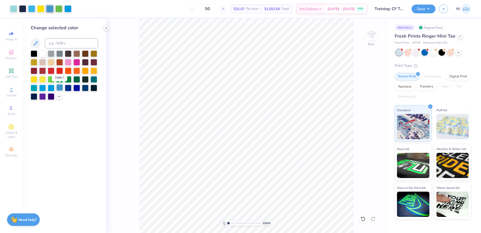
click at [58, 88] on div at bounding box center [59, 87] width 7 height 7
click at [53, 86] on div at bounding box center [51, 87] width 7 height 7
click at [116, 110] on div "100 % Back" at bounding box center [246, 125] width 281 height 214
click at [129, 132] on div "100 % Back" at bounding box center [246, 125] width 281 height 214
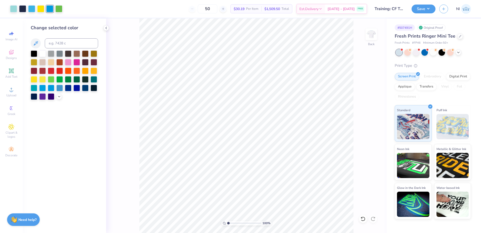
drag, startPoint x: 428, startPoint y: 10, endPoint x: 429, endPoint y: 14, distance: 3.8
click at [428, 10] on button "Save" at bounding box center [424, 9] width 24 height 9
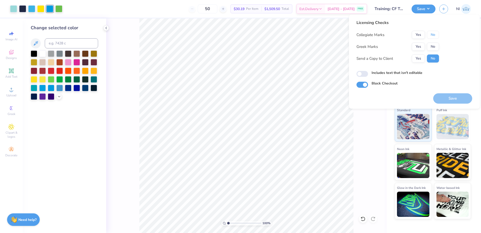
drag, startPoint x: 434, startPoint y: 32, endPoint x: 434, endPoint y: 40, distance: 8.3
click at [434, 32] on button "No" at bounding box center [433, 35] width 12 height 8
click at [433, 44] on button "No" at bounding box center [433, 47] width 12 height 8
click at [453, 97] on button "Save" at bounding box center [452, 98] width 39 height 10
click at [365, 85] on input "Block Checkout" at bounding box center [363, 85] width 12 height 6
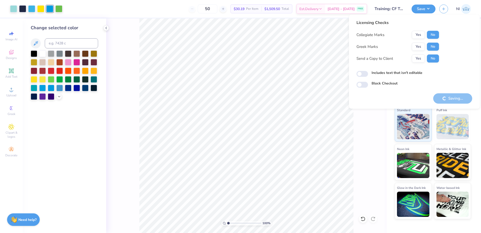
click at [447, 98] on div "Saving..." at bounding box center [452, 98] width 39 height 10
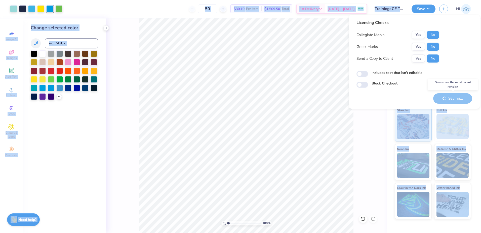
click at [447, 97] on div "Saving..." at bounding box center [452, 98] width 39 height 10
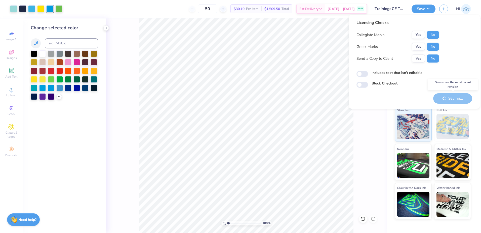
click at [446, 97] on div "Saving..." at bounding box center [452, 98] width 39 height 10
click at [365, 85] on input "Block Checkout" at bounding box center [363, 85] width 12 height 6
checkbox input "true"
click at [447, 103] on div "Saving..." at bounding box center [452, 98] width 39 height 10
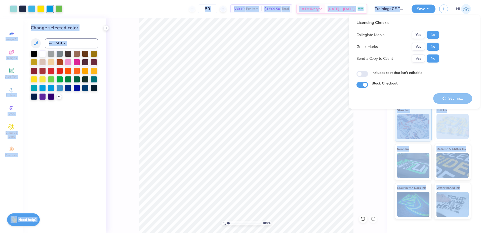
click at [447, 103] on div "Saving..." at bounding box center [452, 98] width 39 height 10
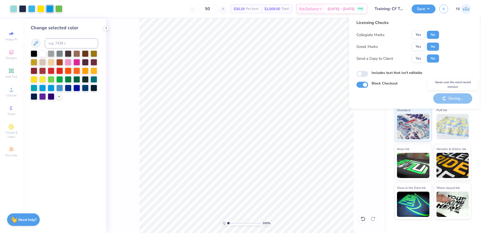
click at [447, 103] on div "Saving..." at bounding box center [452, 98] width 39 height 10
click at [446, 101] on div "Saving..." at bounding box center [452, 98] width 39 height 10
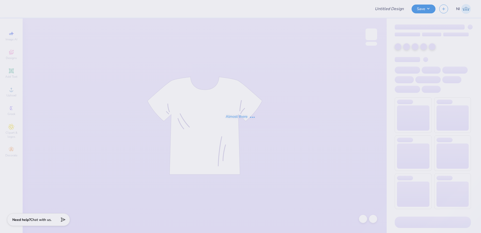
type input "Training: CF Training - Activities 5"
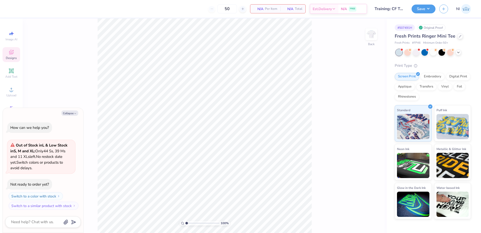
click at [16, 55] on div "Designs" at bounding box center [12, 54] width 18 height 15
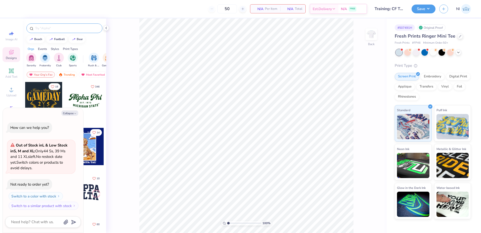
type textarea "x"
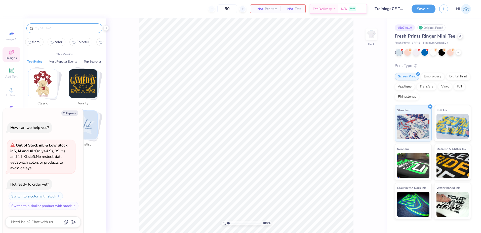
click at [66, 26] on input "text" at bounding box center [67, 28] width 64 height 5
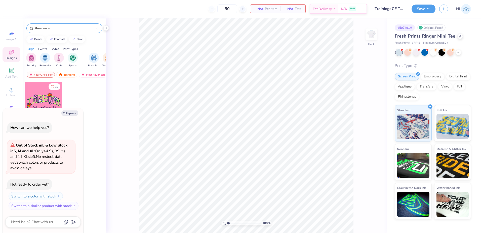
type input "floral neon"
click at [38, 98] on div at bounding box center [43, 100] width 37 height 37
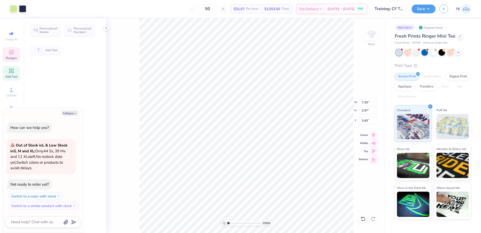
type textarea "x"
type input "7.20"
type input "2.57"
type input "3.43"
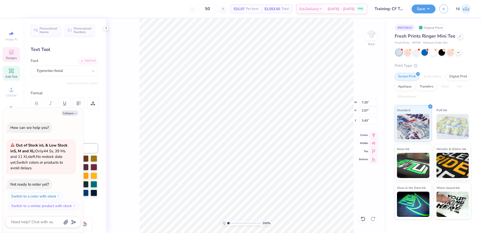
scroll to position [4, 1]
type textarea "x"
type textarea "P"
type textarea "x"
type textarea "Pi"
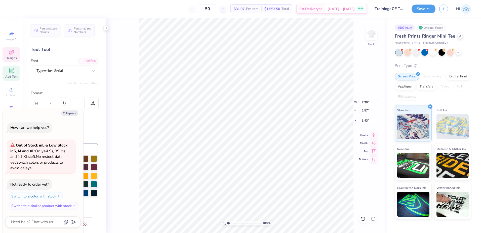
type textarea "x"
type textarea "Pi"
type textarea "x"
type textarea "Pi P"
type textarea "x"
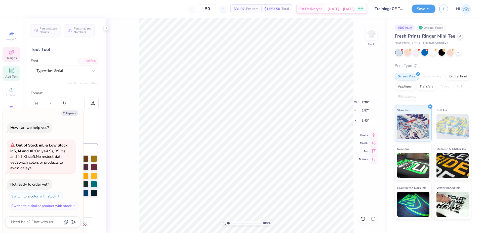
type textarea "Pi Ph"
type textarea "x"
type textarea "Pi Phi"
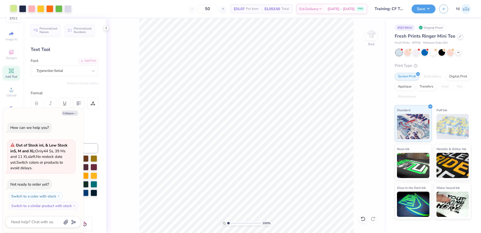
click at [11, 8] on div at bounding box center [13, 8] width 7 height 7
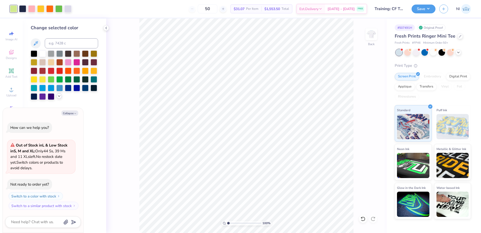
click at [59, 97] on icon at bounding box center [59, 96] width 4 height 4
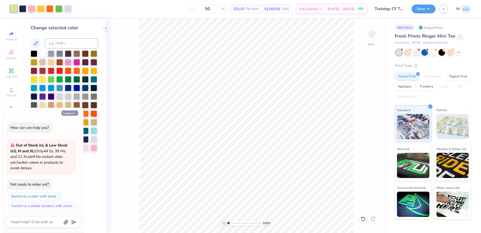
click at [71, 111] on button "Collapse" at bounding box center [69, 112] width 17 height 5
type textarea "x"
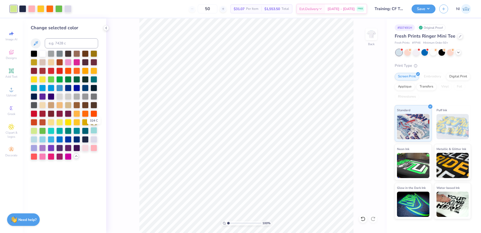
click at [95, 129] on div at bounding box center [94, 130] width 7 height 7
click at [31, 9] on div at bounding box center [31, 8] width 7 height 7
click at [52, 130] on div at bounding box center [51, 130] width 7 height 7
click at [54, 140] on div at bounding box center [51, 138] width 7 height 7
click at [50, 88] on div at bounding box center [51, 87] width 7 height 7
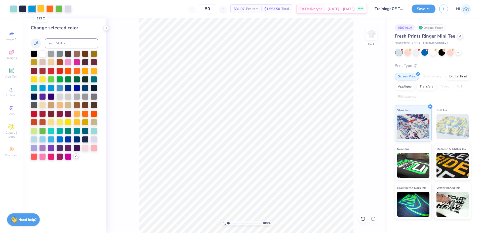
click at [41, 8] on div at bounding box center [40, 8] width 7 height 7
click at [52, 9] on div at bounding box center [49, 8] width 7 height 7
click at [52, 87] on div at bounding box center [51, 88] width 7 height 7
click at [53, 8] on div at bounding box center [49, 8] width 7 height 7
drag, startPoint x: 56, startPoint y: 5, endPoint x: 57, endPoint y: 9, distance: 4.1
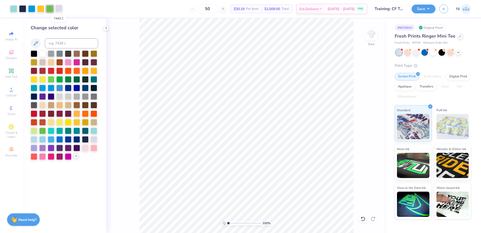
click at [56, 5] on div at bounding box center [58, 8] width 7 height 7
click at [52, 86] on div at bounding box center [51, 87] width 7 height 7
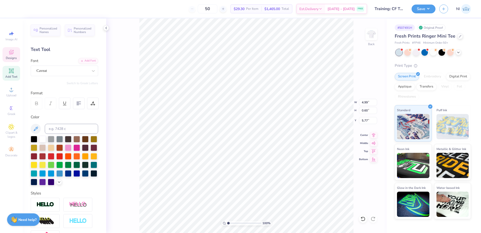
type textarea "R"
type textarea "Bid Day 2025"
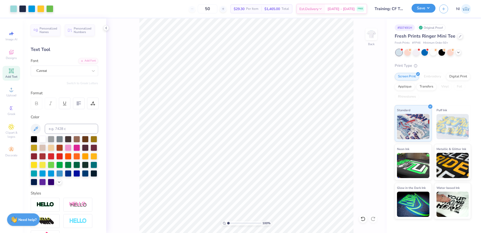
click at [429, 12] on button "Save" at bounding box center [424, 8] width 24 height 9
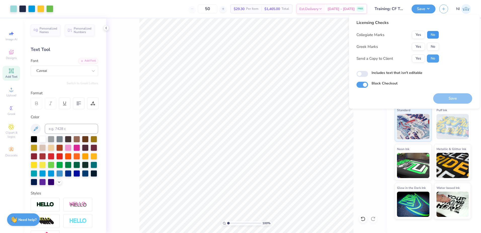
click at [435, 34] on button "No" at bounding box center [433, 35] width 12 height 8
drag, startPoint x: 433, startPoint y: 42, endPoint x: 434, endPoint y: 54, distance: 11.6
click at [432, 47] on button "No" at bounding box center [433, 47] width 12 height 8
click at [381, 83] on label "Block Checkout" at bounding box center [385, 83] width 26 height 5
click at [368, 83] on input "Block Checkout" at bounding box center [363, 85] width 12 height 6
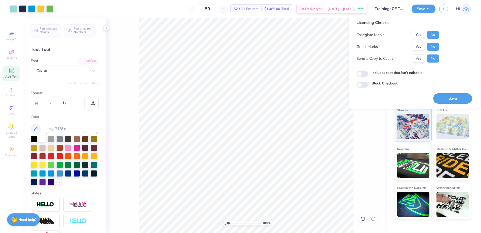
click at [372, 84] on label "Block Checkout" at bounding box center [385, 83] width 26 height 5
click at [368, 84] on input "Block Checkout" at bounding box center [363, 85] width 12 height 6
checkbox input "true"
click at [444, 101] on button "Save" at bounding box center [452, 98] width 39 height 10
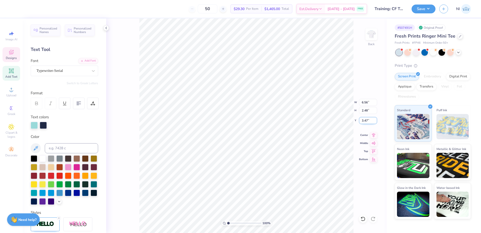
click at [367, 121] on input "3.47" at bounding box center [368, 120] width 18 height 7
type input "3.00"
click at [427, 13] on div "Save NI" at bounding box center [446, 9] width 69 height 18
click at [433, 8] on button "Save" at bounding box center [424, 8] width 24 height 9
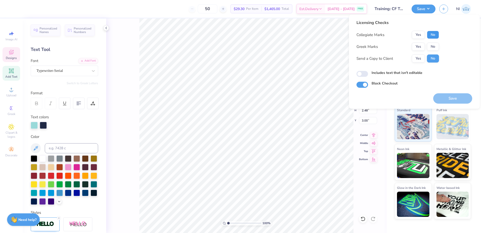
click at [437, 35] on button "No" at bounding box center [433, 35] width 12 height 8
click at [438, 48] on button "No" at bounding box center [433, 47] width 12 height 8
click at [450, 95] on button "Save" at bounding box center [452, 98] width 39 height 10
